Goal: Information Seeking & Learning: Learn about a topic

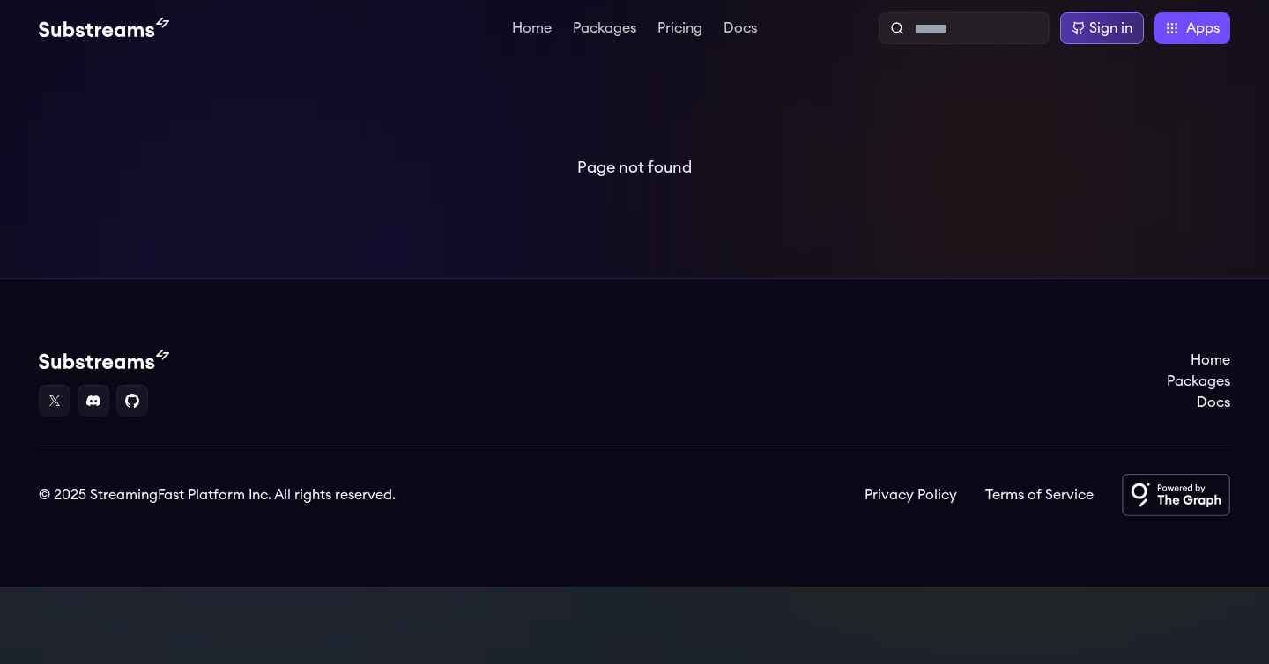
click at [1118, 27] on div "Sign in" at bounding box center [1110, 28] width 43 height 21
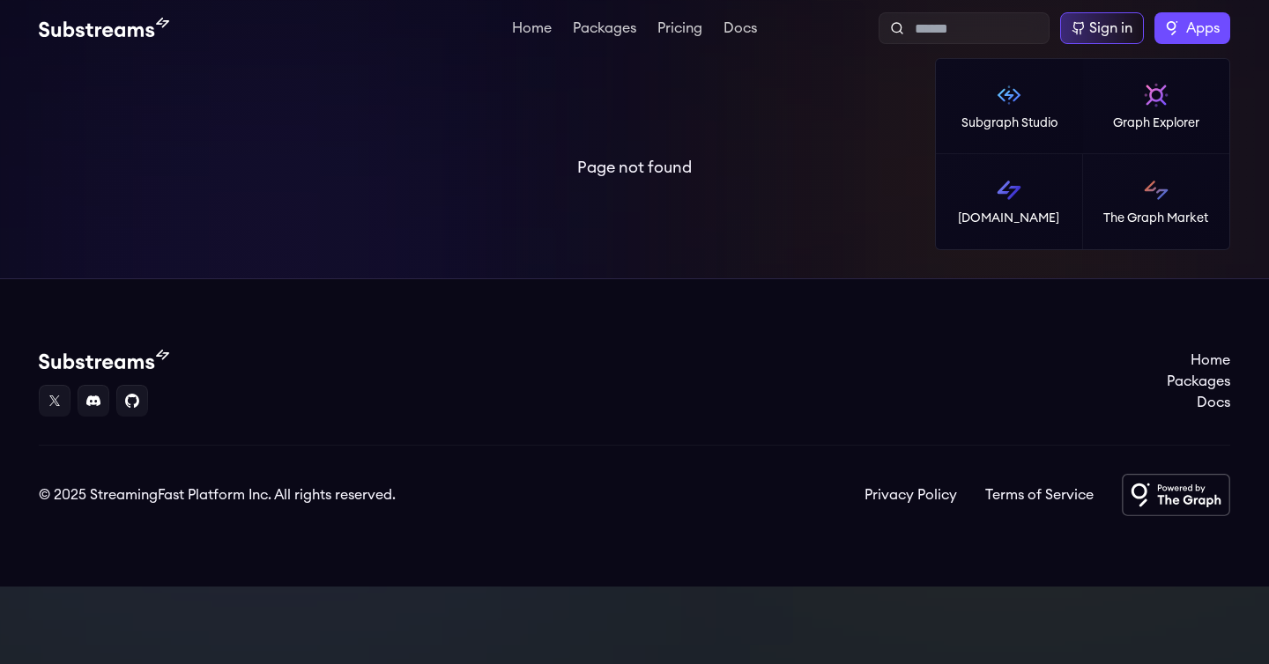
click at [1202, 41] on label "Apps" at bounding box center [1192, 28] width 76 height 32
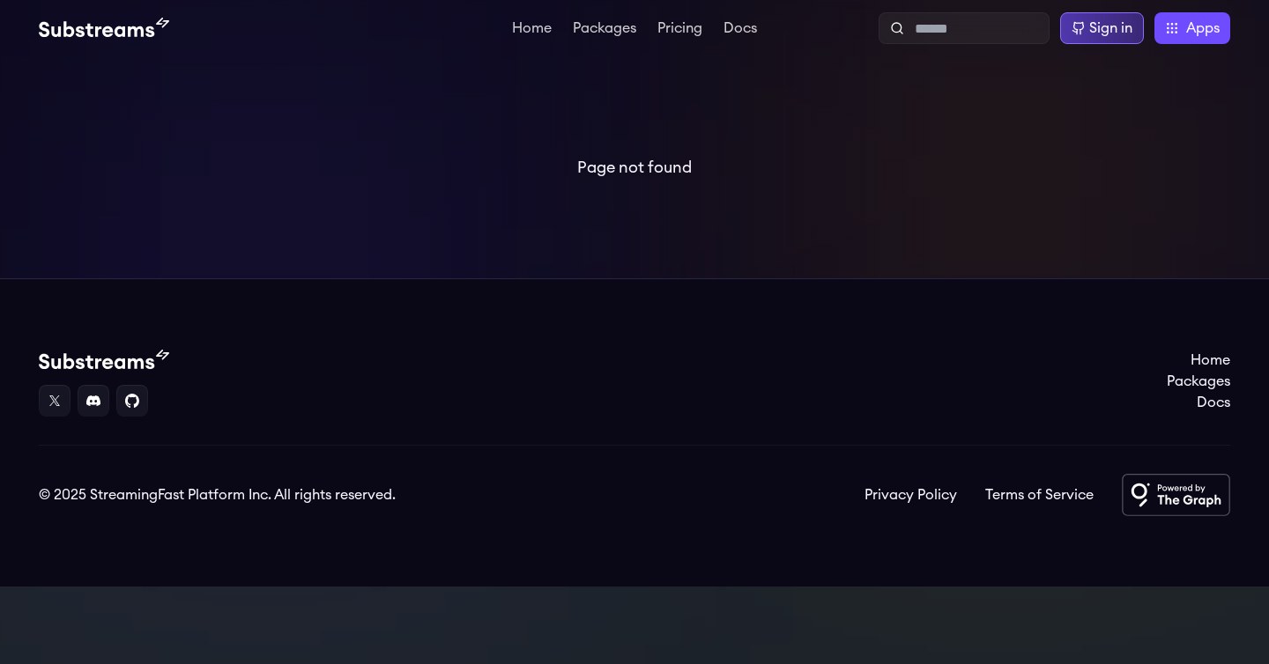
click at [1093, 38] on div "Sign in" at bounding box center [1110, 28] width 43 height 21
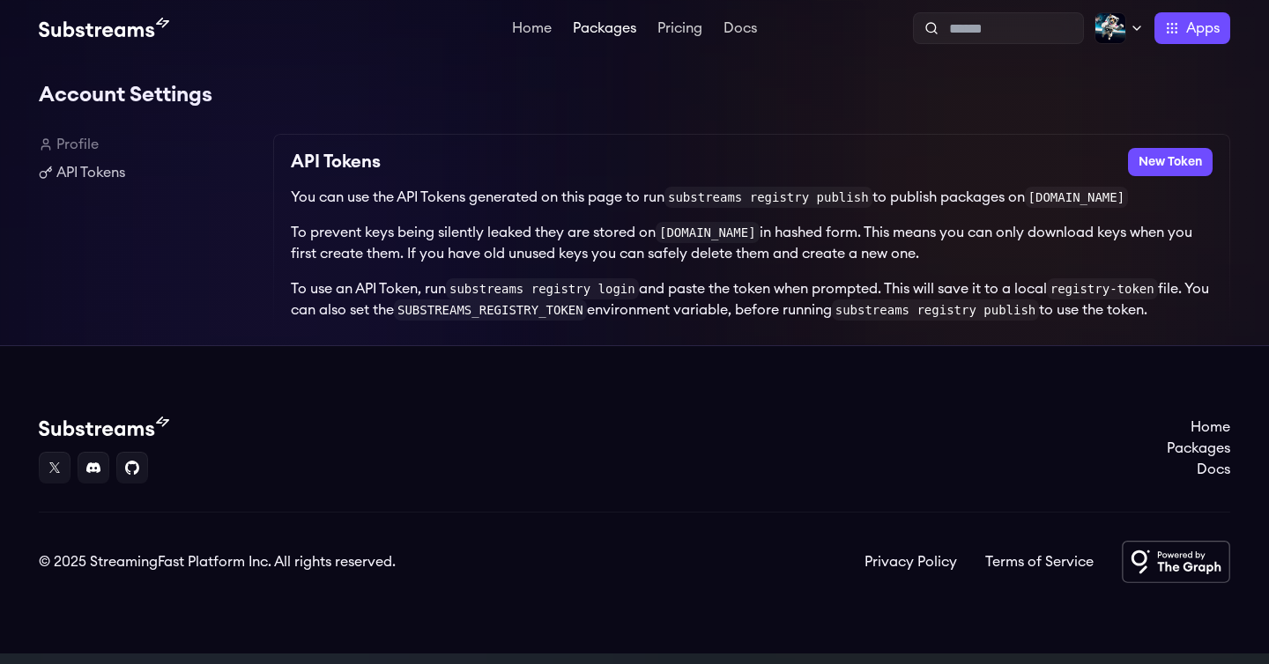
click at [610, 32] on link "Packages" at bounding box center [604, 30] width 70 height 18
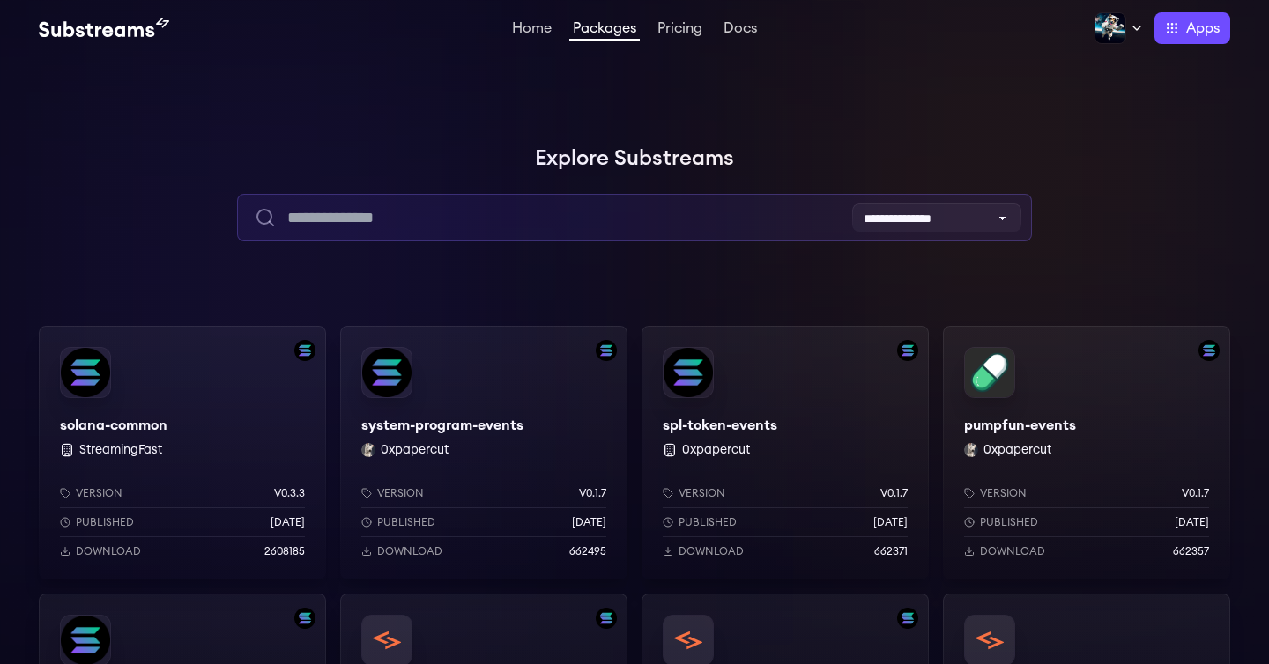
click at [534, 202] on input "text" at bounding box center [634, 218] width 794 height 48
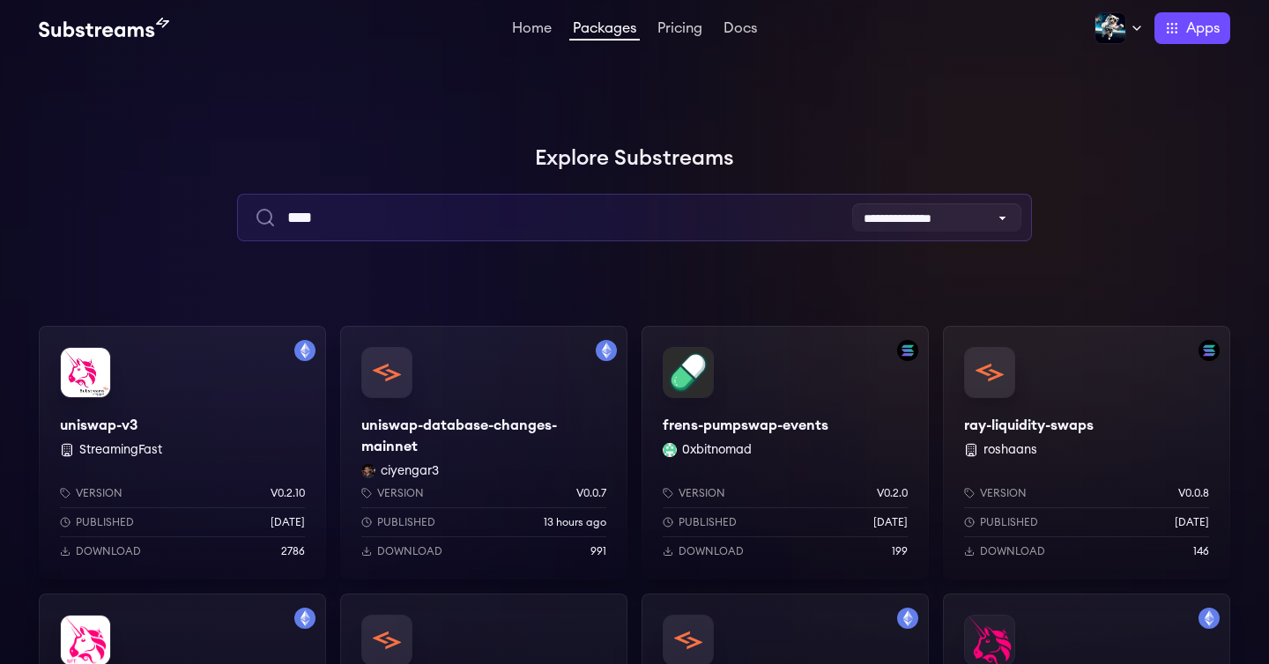
scroll to position [145, 0]
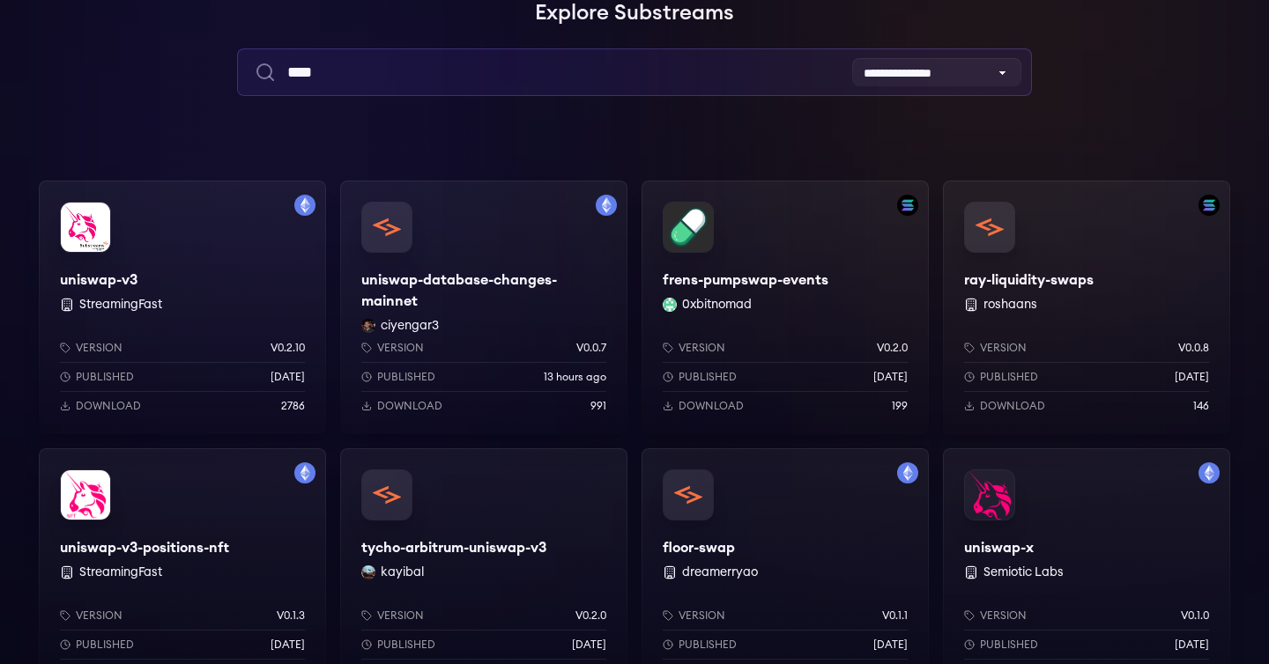
type input "****"
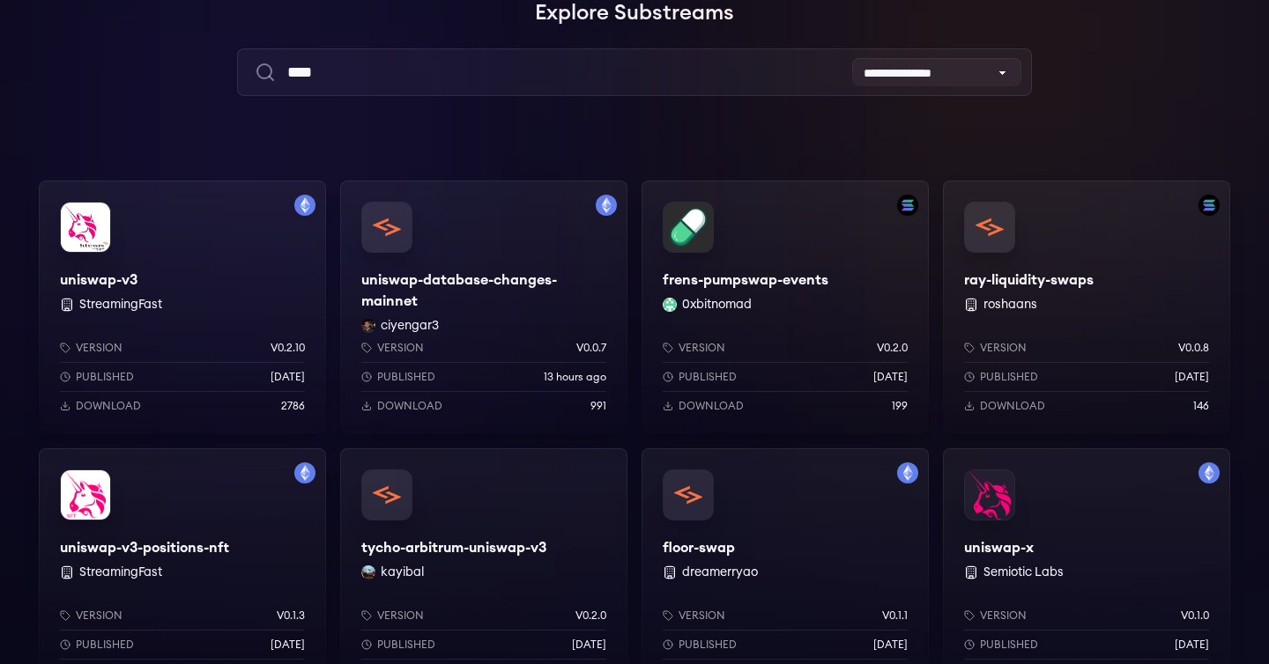
click at [221, 267] on div "uniswap-v3 StreamingFast Version v0.2.10 Published 1 years ago Download 2786" at bounding box center [182, 308] width 287 height 254
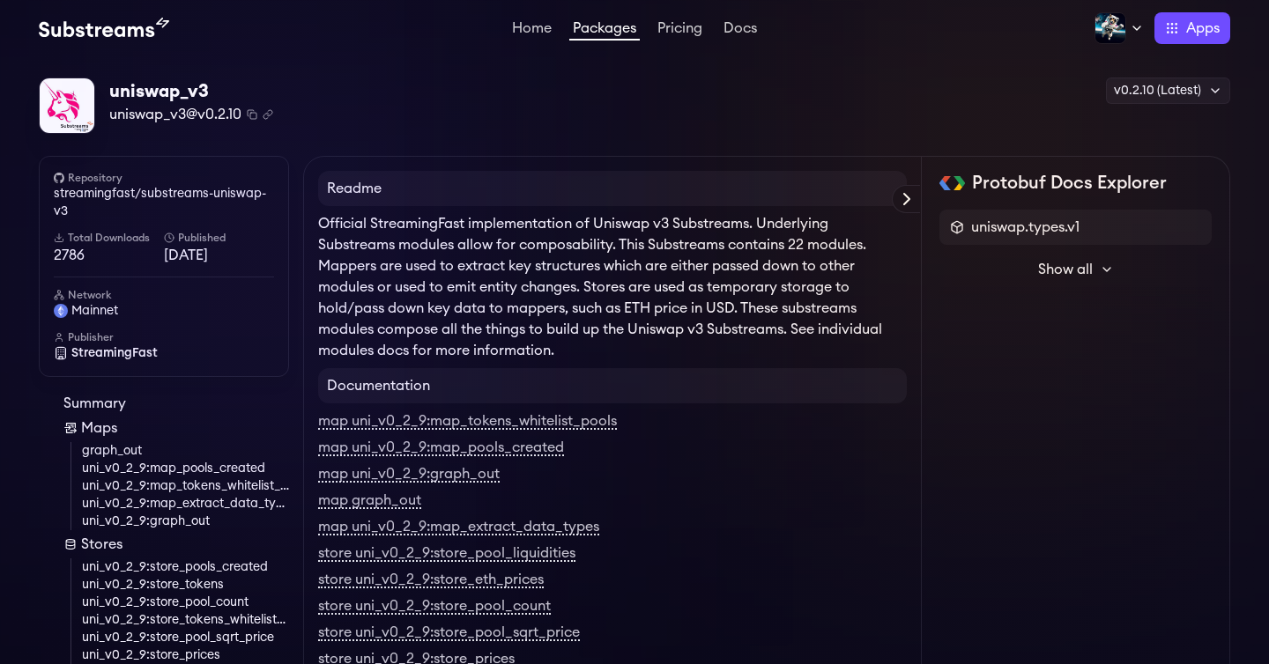
click at [121, 27] on img at bounding box center [104, 28] width 130 height 21
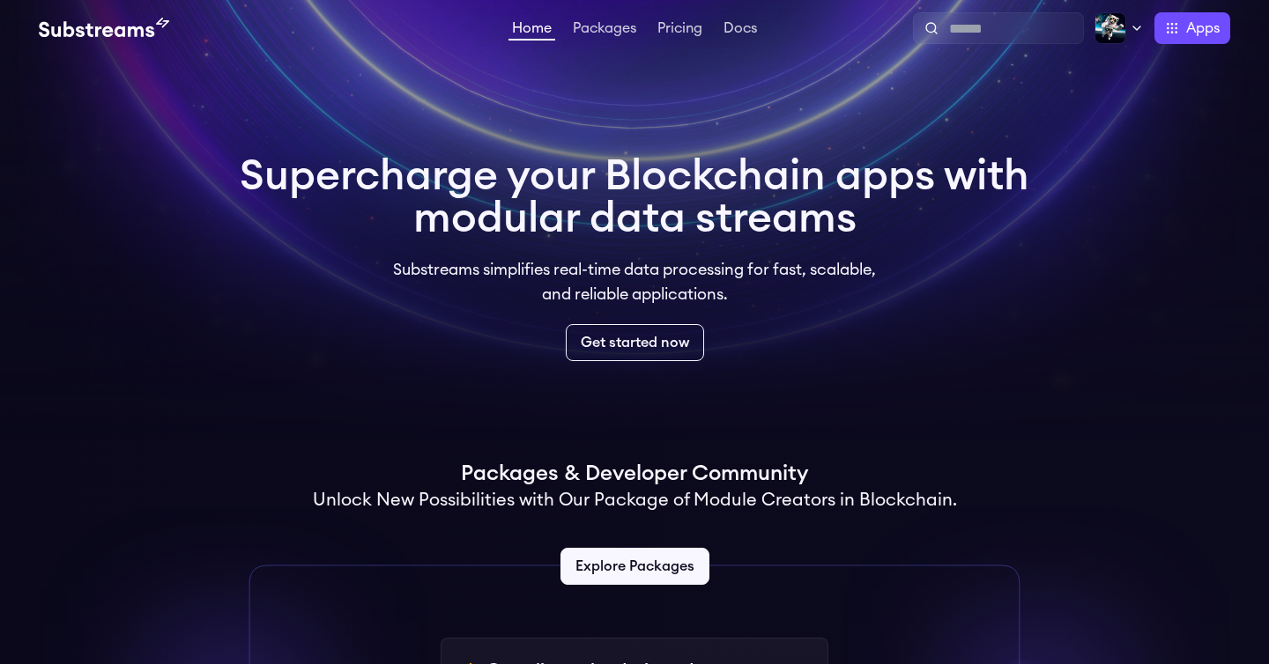
click at [516, 33] on link "Home" at bounding box center [531, 30] width 47 height 19
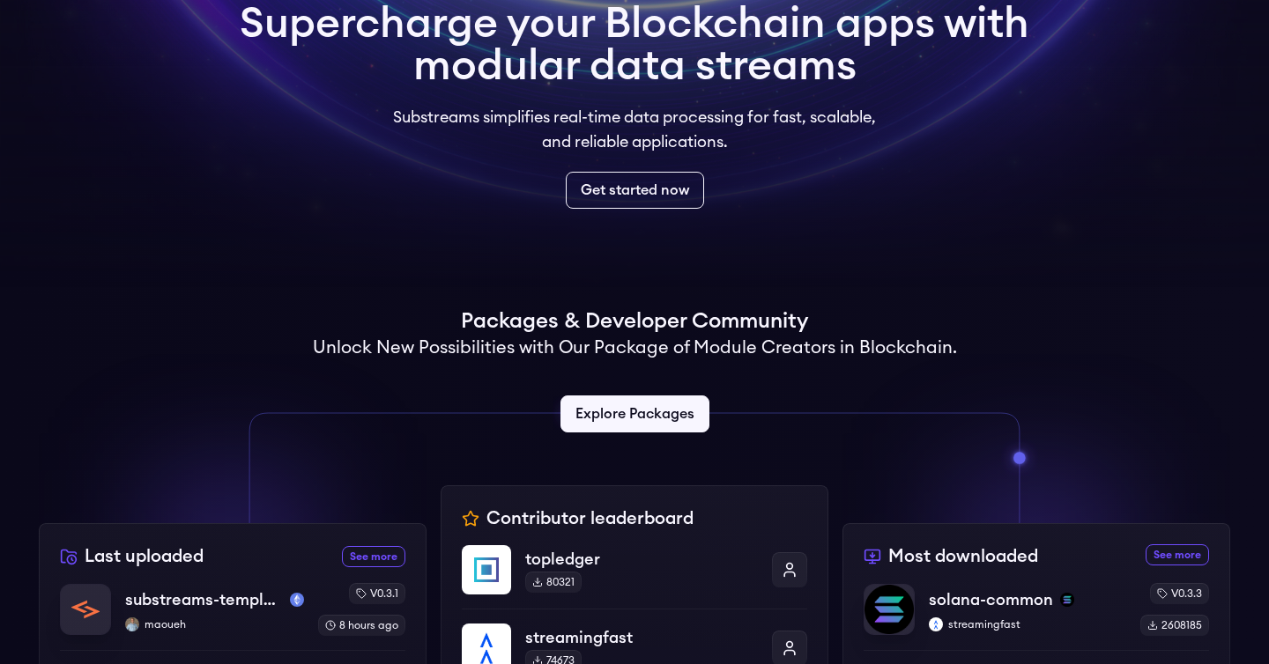
scroll to position [302, 0]
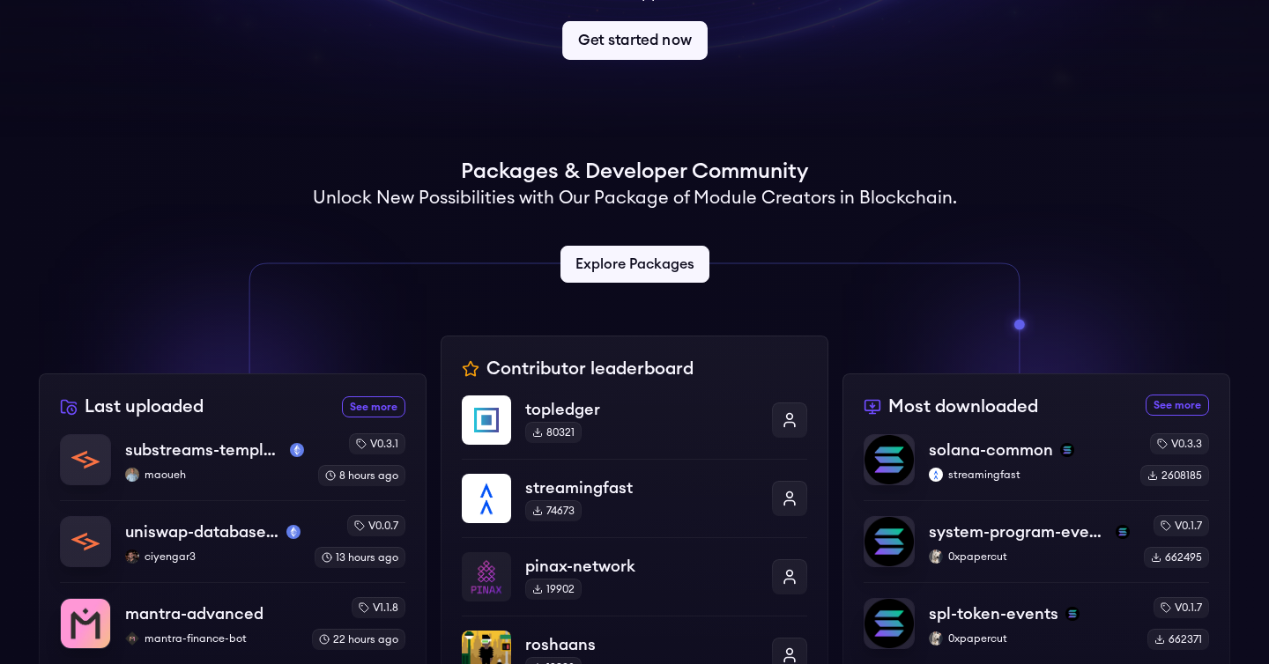
click at [645, 44] on link "Get started now" at bounding box center [634, 40] width 145 height 39
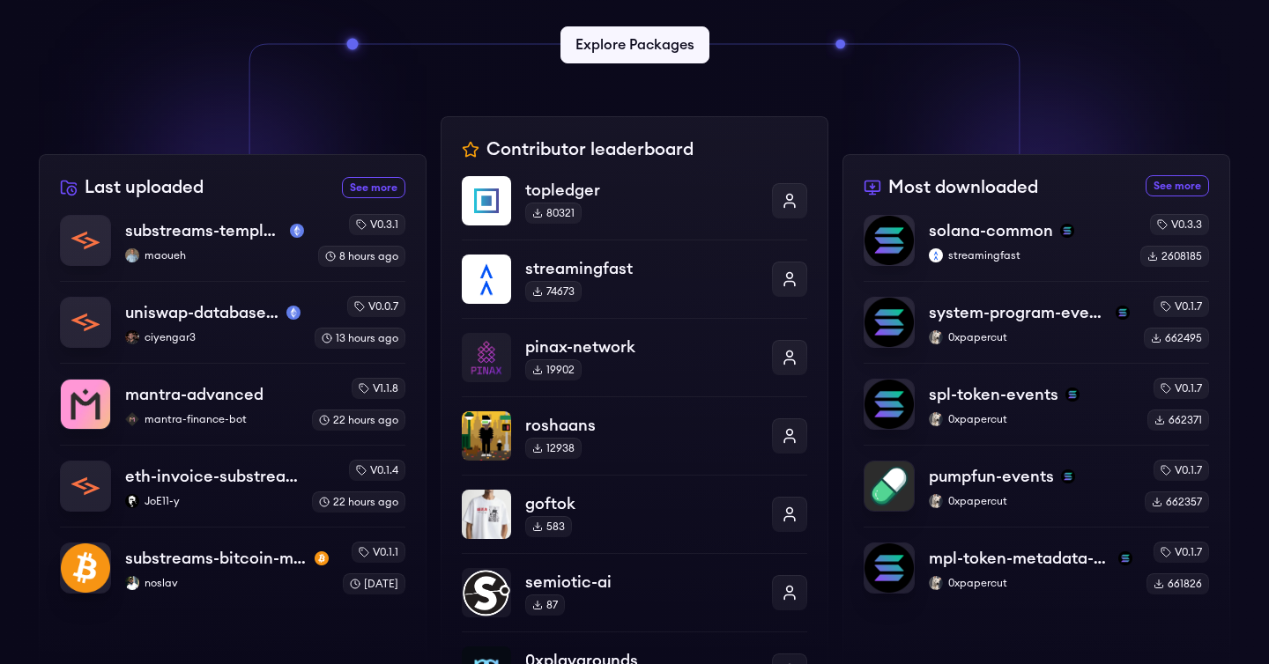
scroll to position [511, 0]
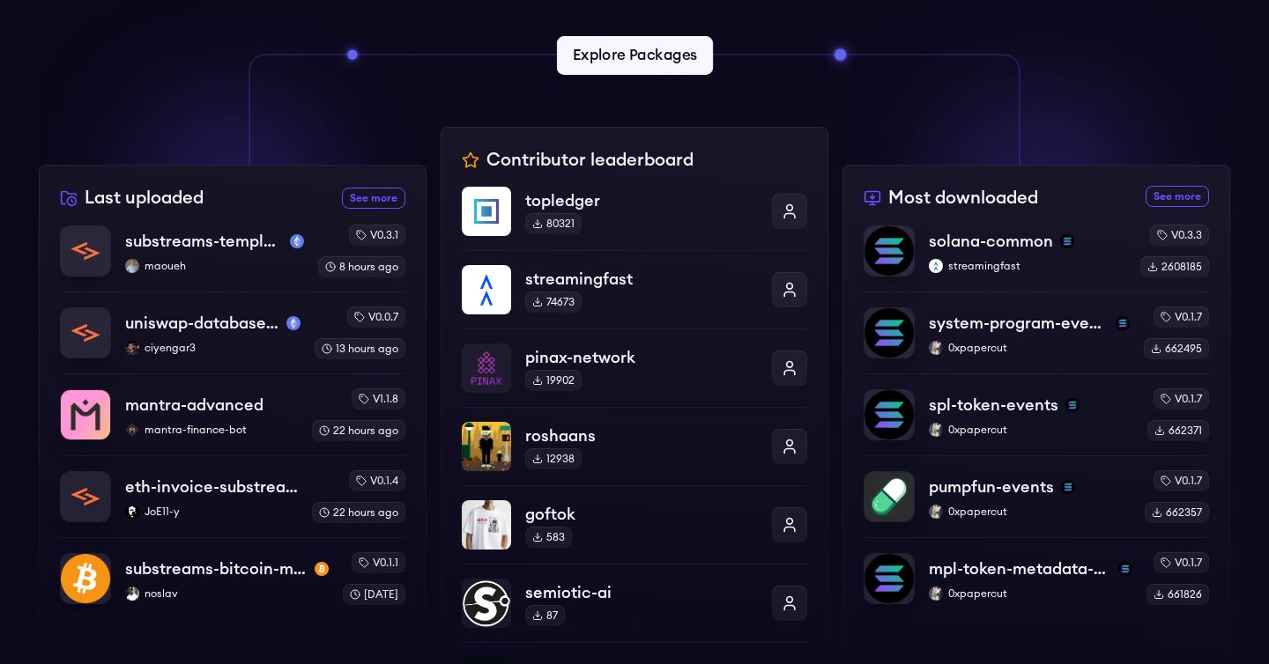
click at [637, 53] on link "Explore Packages" at bounding box center [634, 55] width 156 height 39
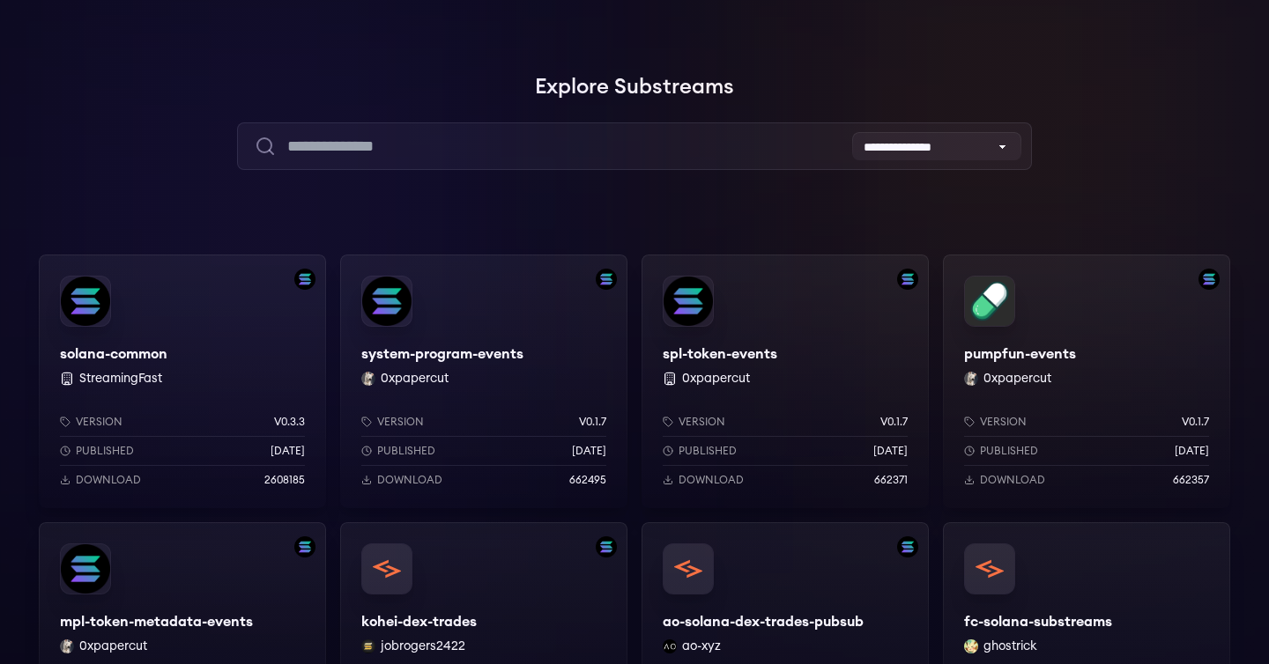
scroll to position [181, 0]
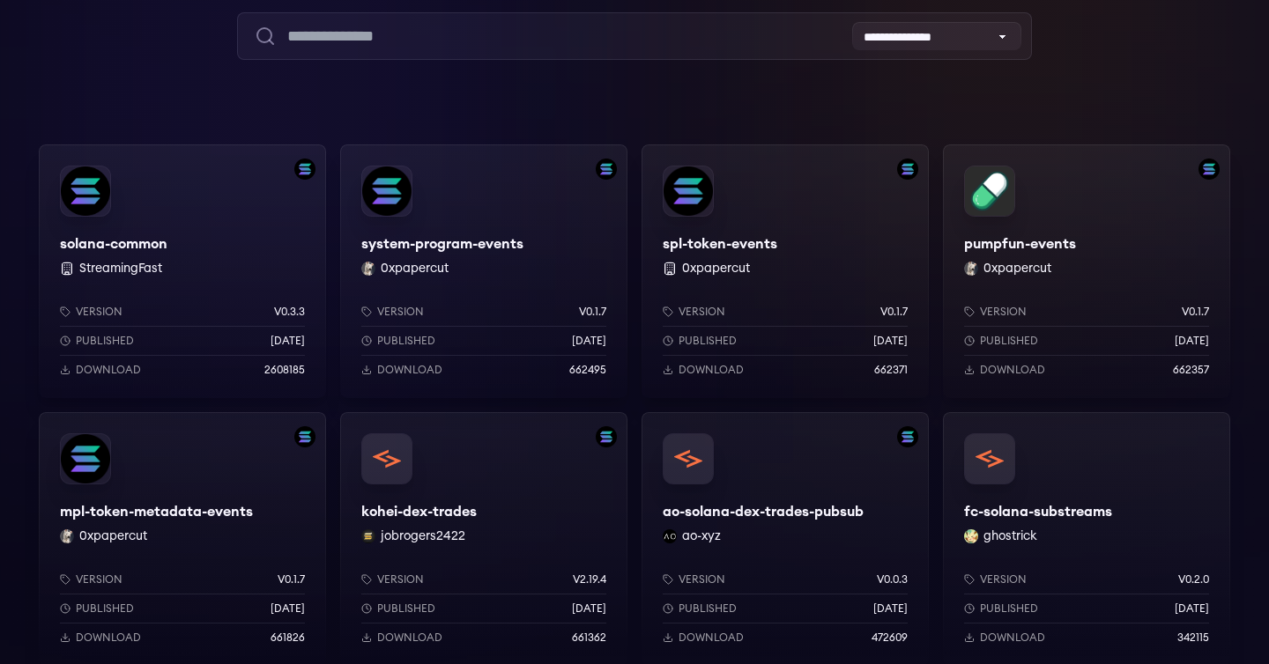
click at [1012, 248] on div "pumpfun-events 0xpapercut Version v0.1.7 Published 8 months ago Download 662357" at bounding box center [1086, 271] width 287 height 254
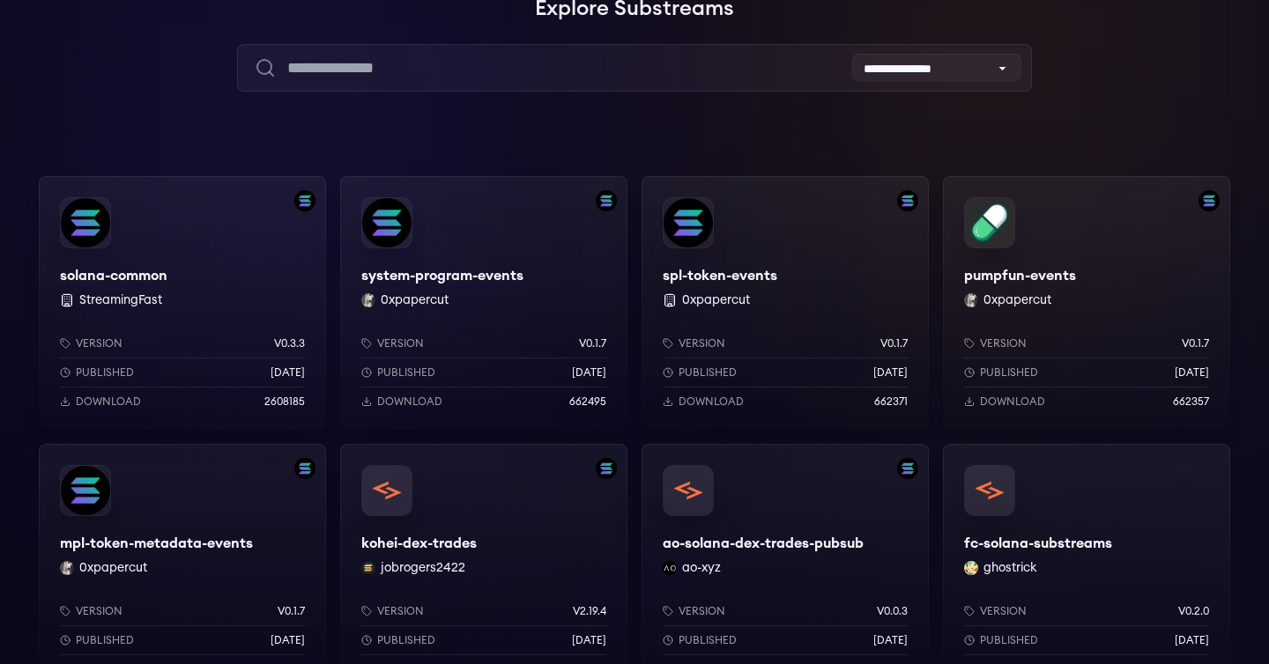
scroll to position [0, 0]
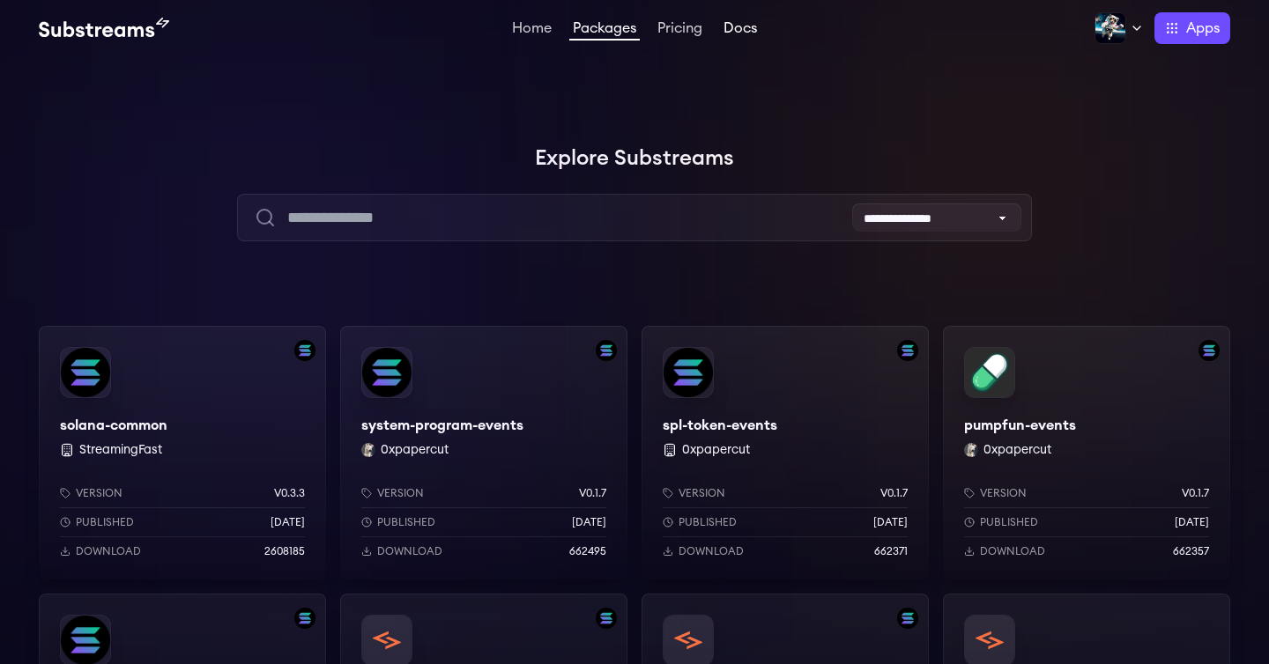
click at [741, 31] on link "Docs" at bounding box center [740, 30] width 41 height 18
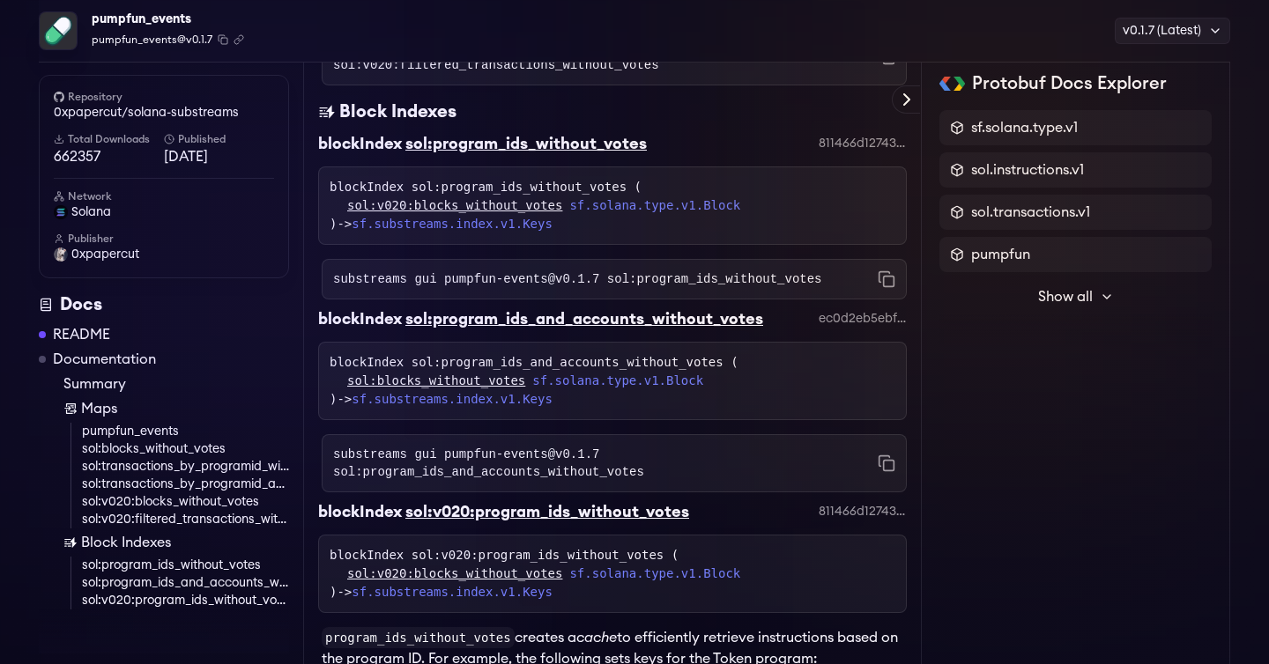
scroll to position [2170, 0]
